Goal: Navigation & Orientation: Understand site structure

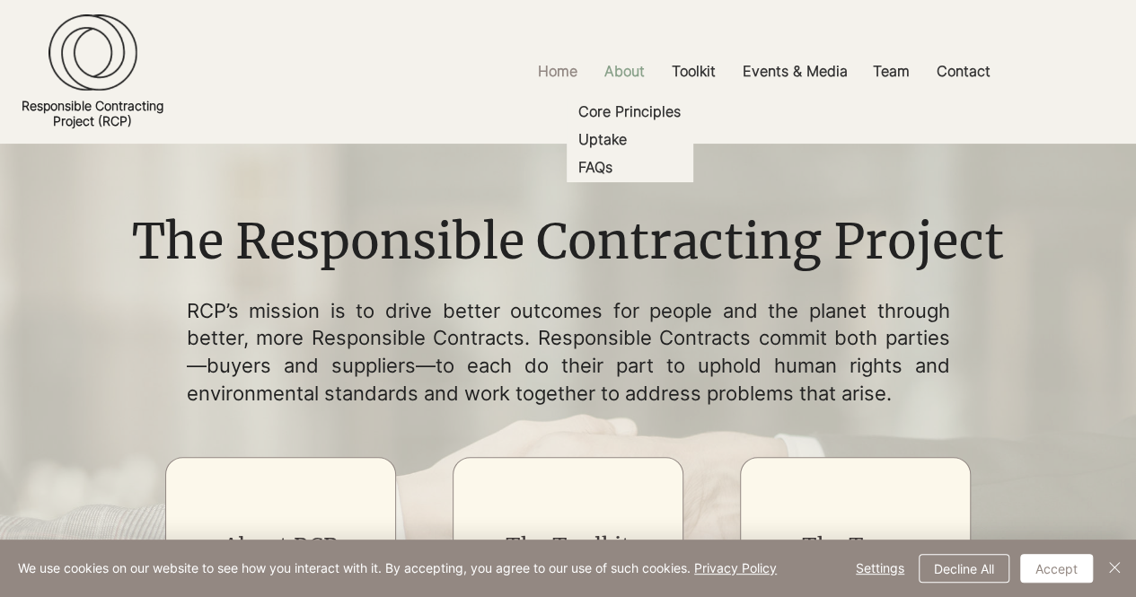
click at [632, 67] on p "About" at bounding box center [624, 71] width 58 height 40
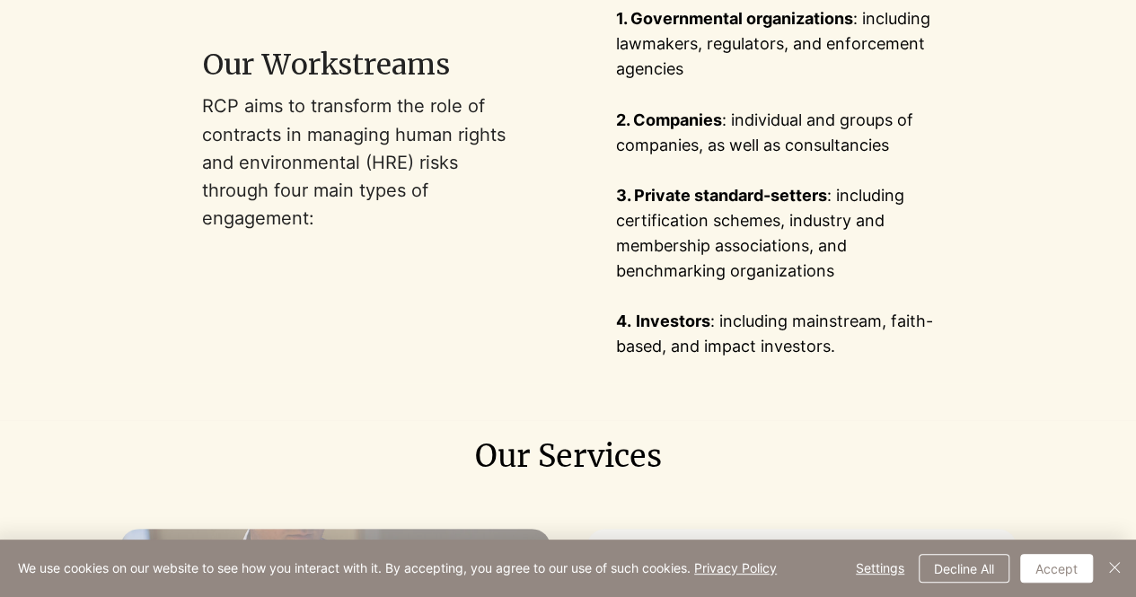
scroll to position [867, 0]
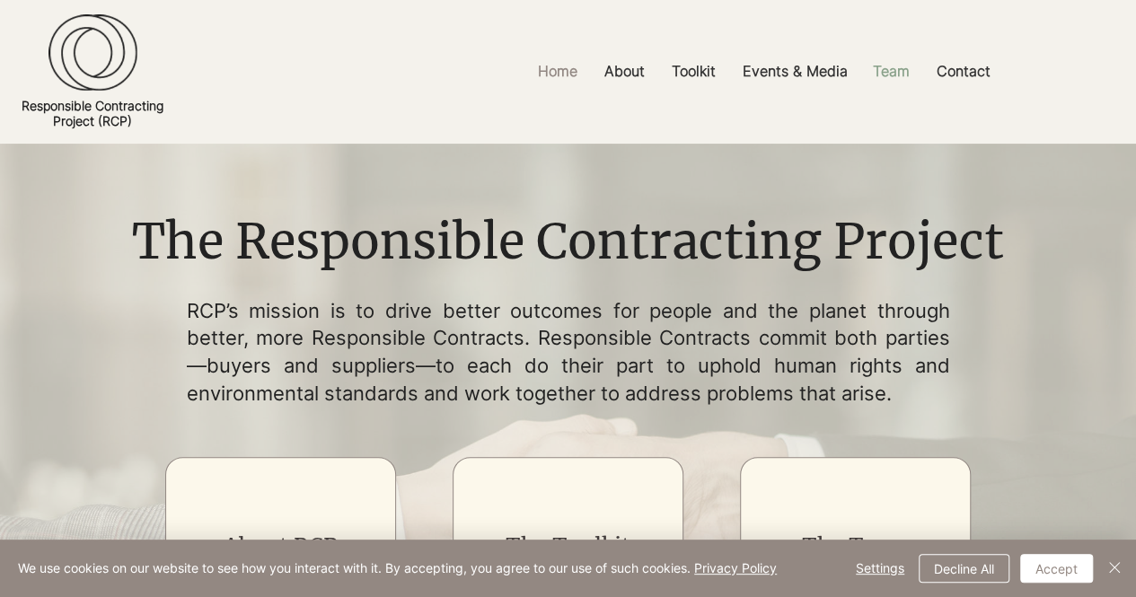
click at [883, 80] on p "Team" at bounding box center [891, 71] width 55 height 40
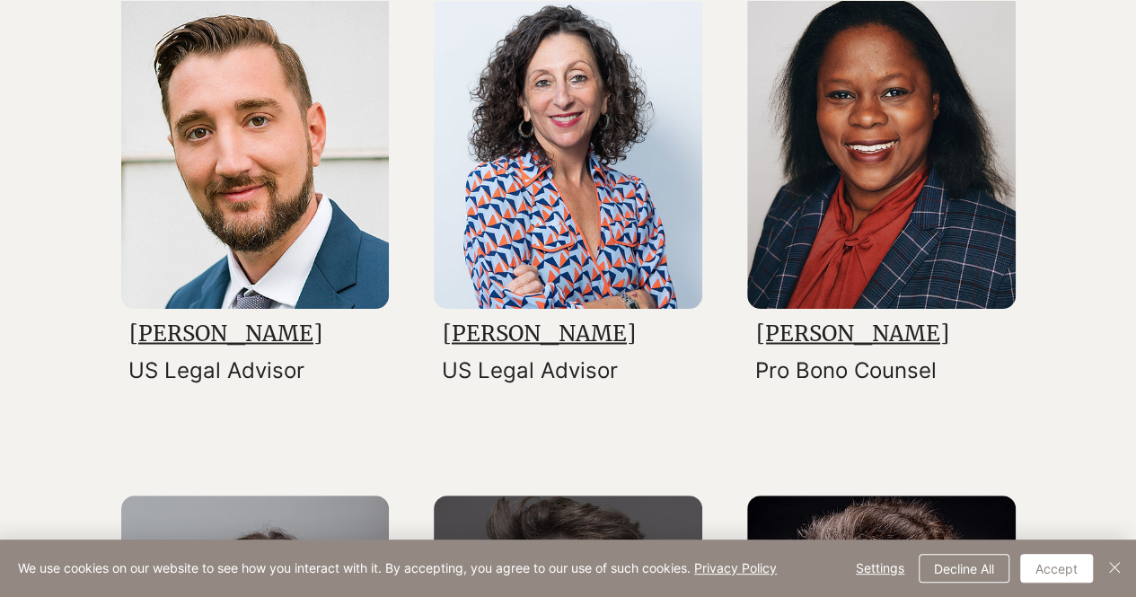
scroll to position [1446, 0]
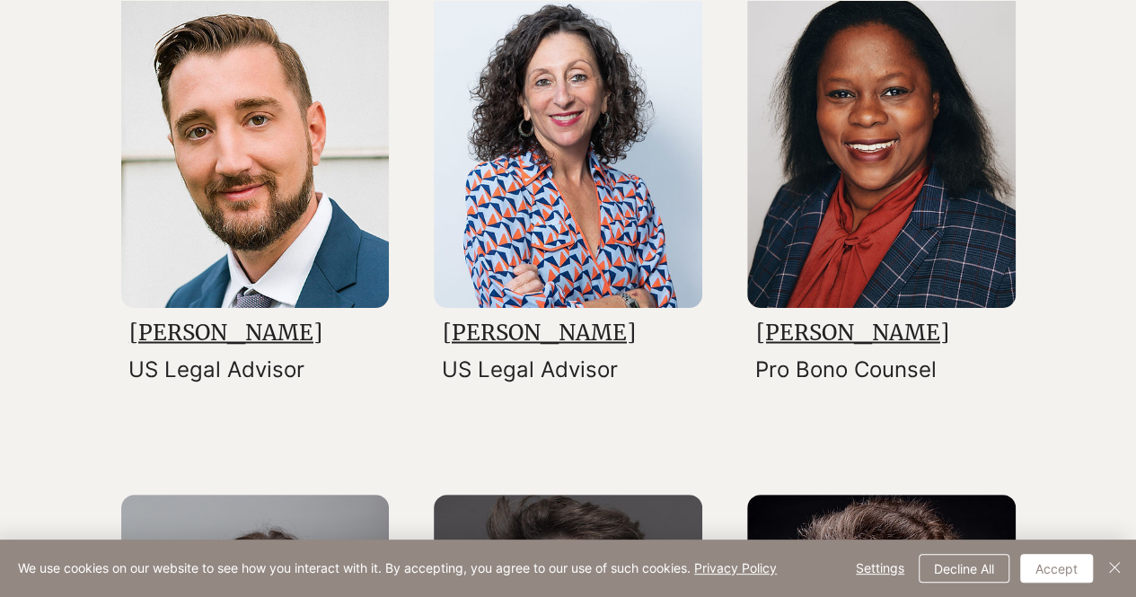
click at [842, 414] on div at bounding box center [881, 228] width 268 height 517
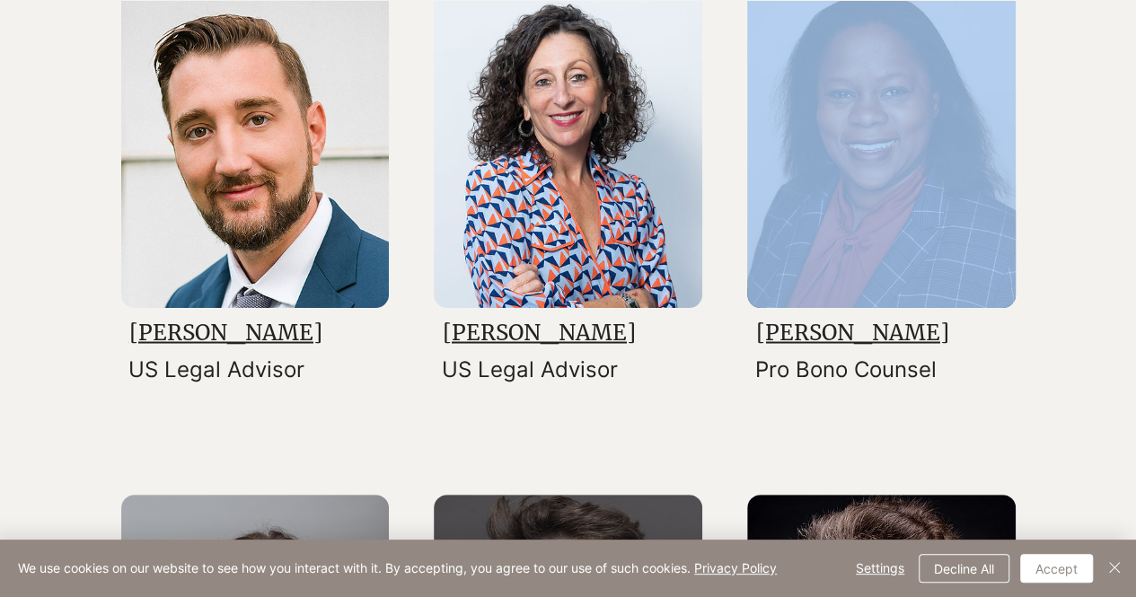
click at [842, 414] on div at bounding box center [881, 228] width 268 height 517
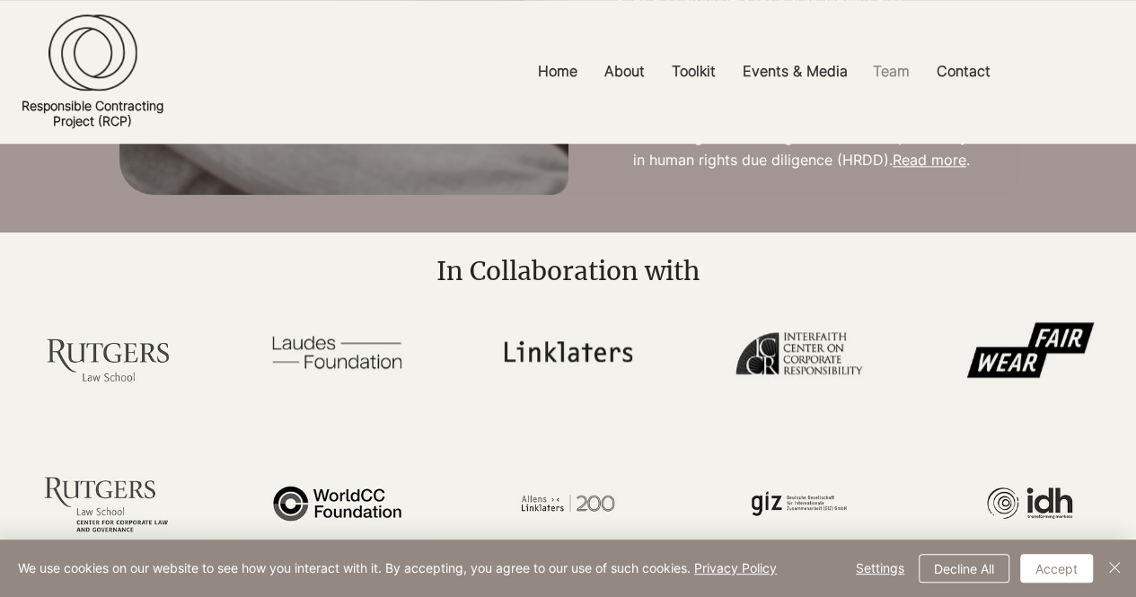
scroll to position [4099, 0]
